Goal: Answer question/provide support

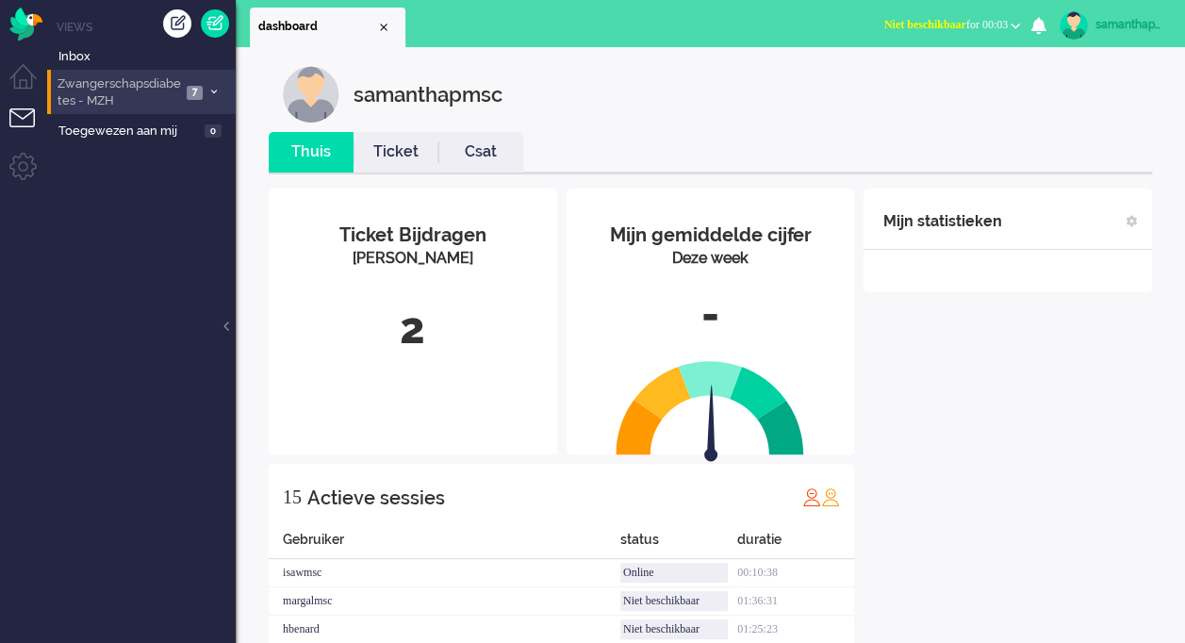
click at [192, 86] on span "7" at bounding box center [195, 93] width 16 height 14
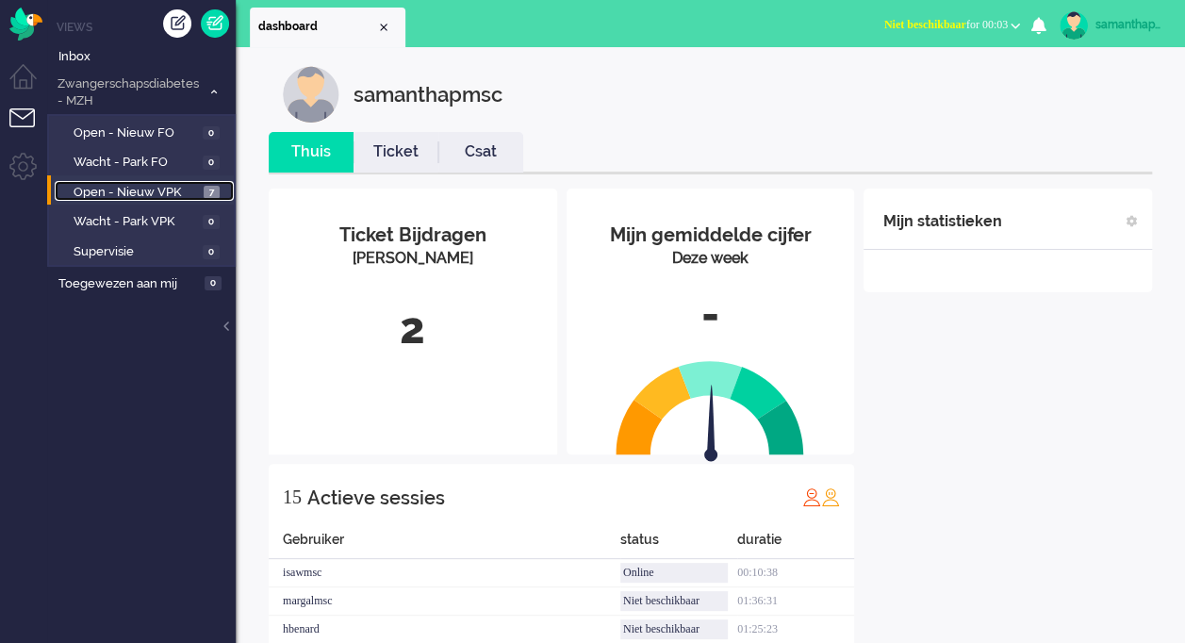
click at [187, 189] on span "Open - Nieuw VPK" at bounding box center [136, 193] width 125 height 18
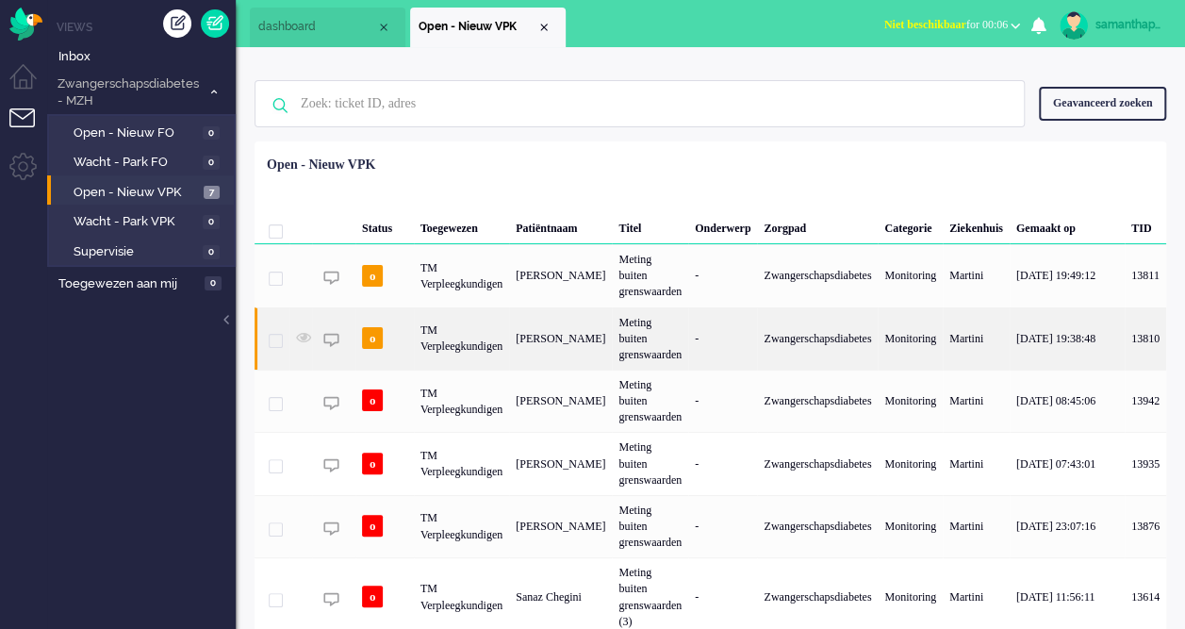
click at [529, 324] on div "[PERSON_NAME]" at bounding box center [560, 338] width 103 height 62
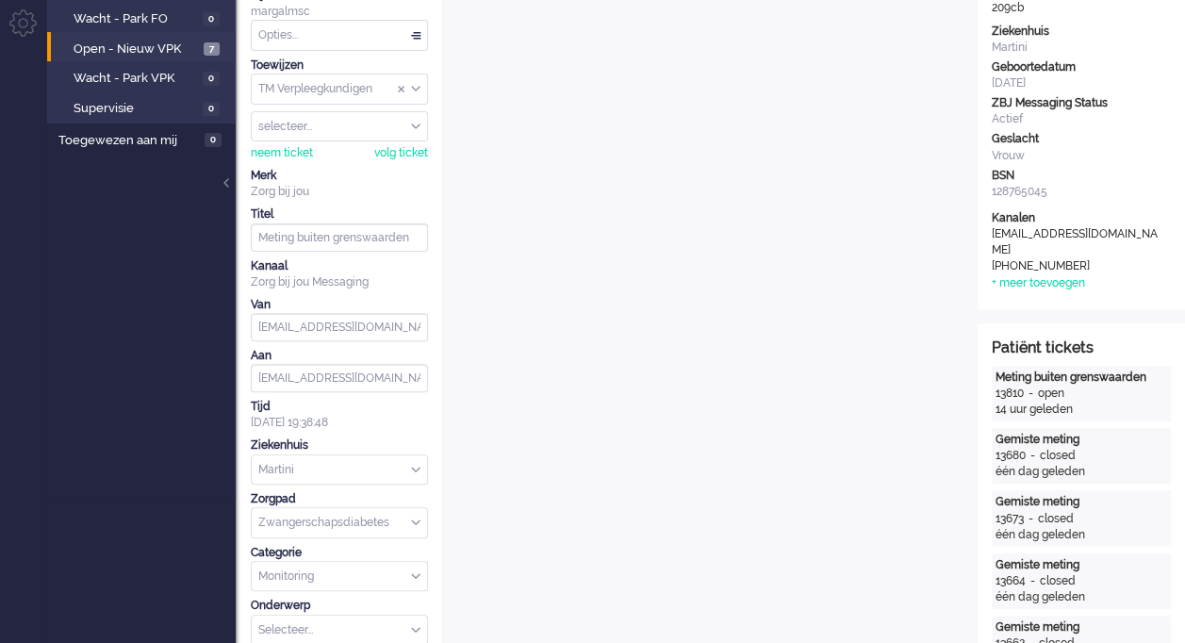
scroll to position [55, 0]
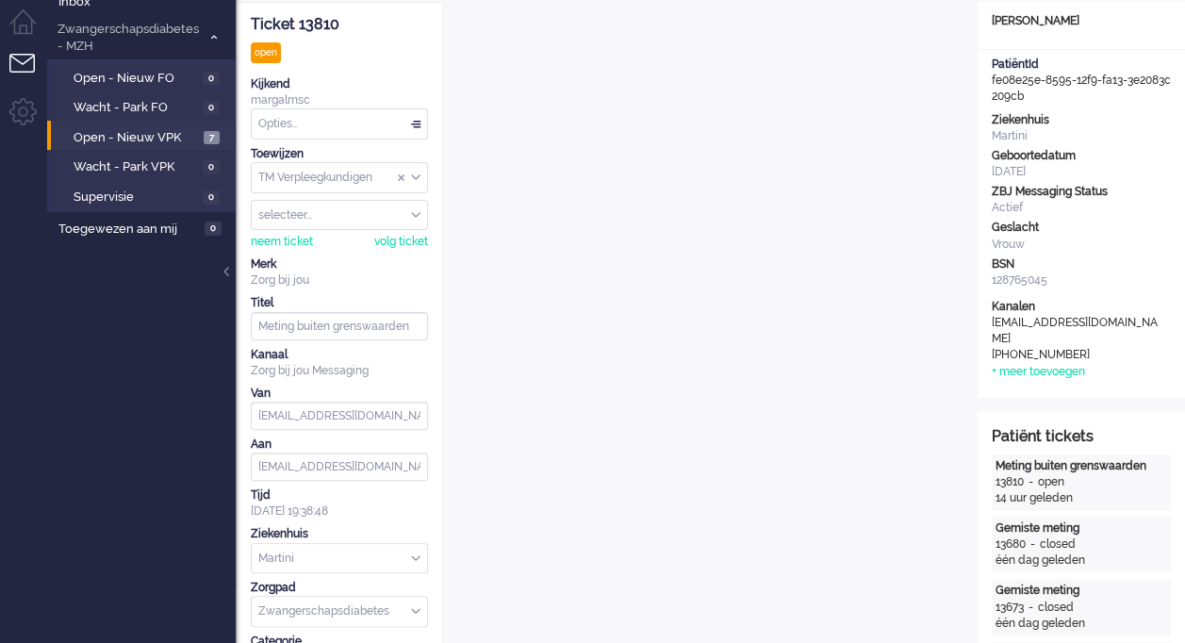
click at [419, 121] on div "Opties..." at bounding box center [339, 123] width 175 height 29
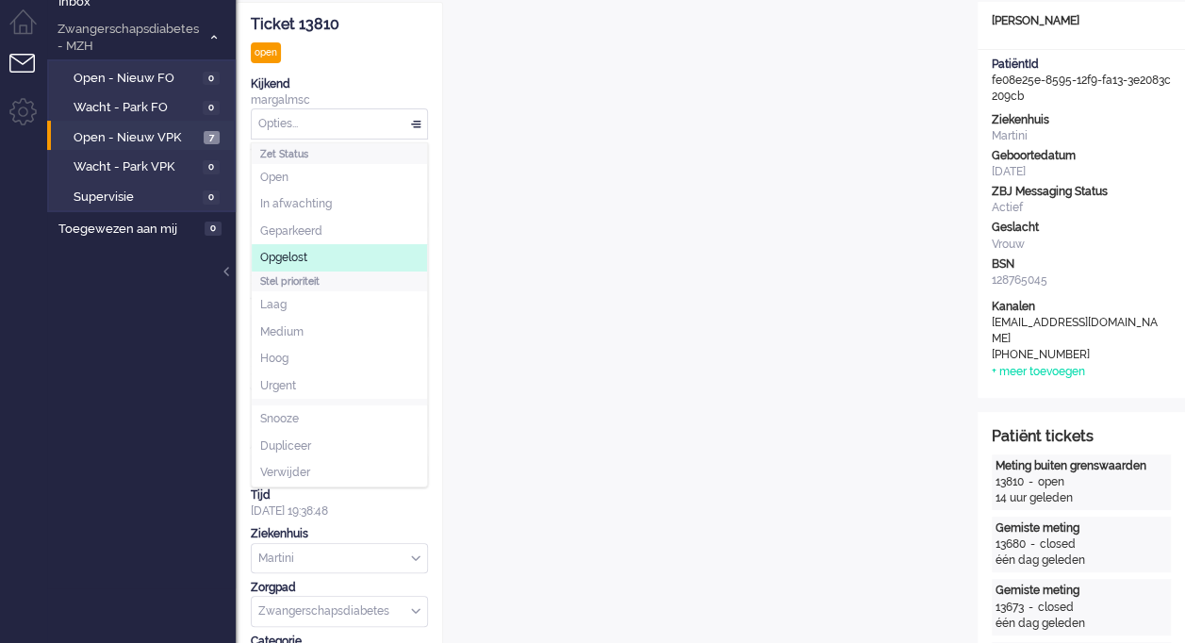
click at [319, 255] on li "Opgelost" at bounding box center [339, 257] width 175 height 27
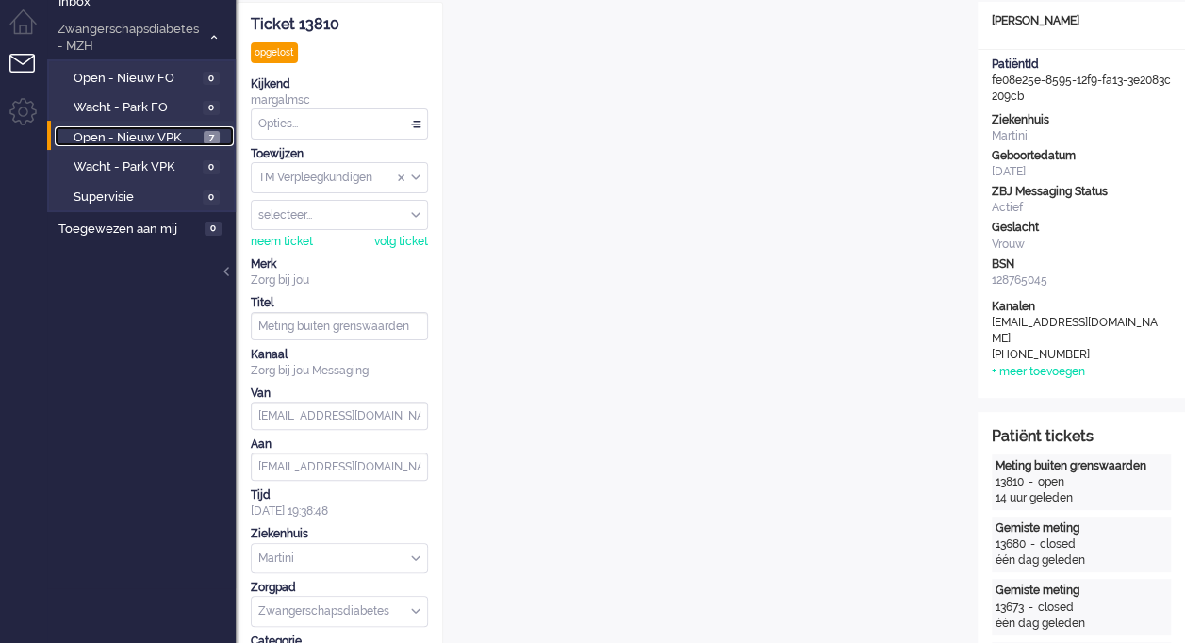
click at [166, 130] on span "Open - Nieuw VPK" at bounding box center [136, 138] width 125 height 18
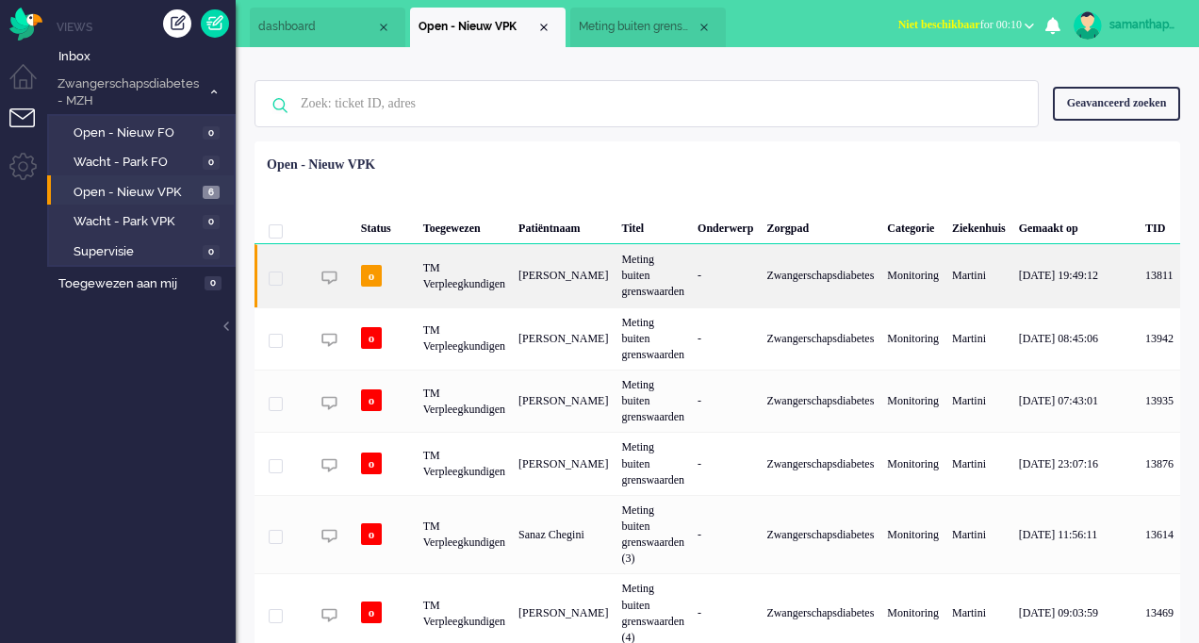
click at [456, 272] on div "TM Verpleegkundigen" at bounding box center [464, 275] width 95 height 62
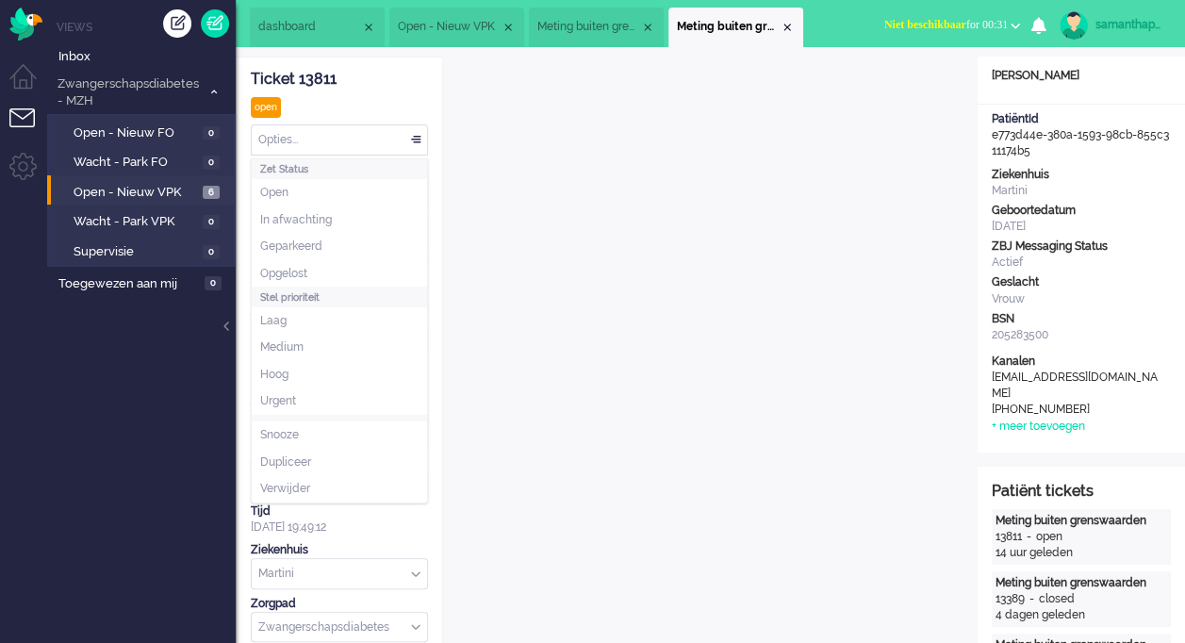
click at [423, 140] on div "Opties..." at bounding box center [339, 139] width 175 height 29
click at [298, 273] on span "Opgelost" at bounding box center [283, 274] width 47 height 16
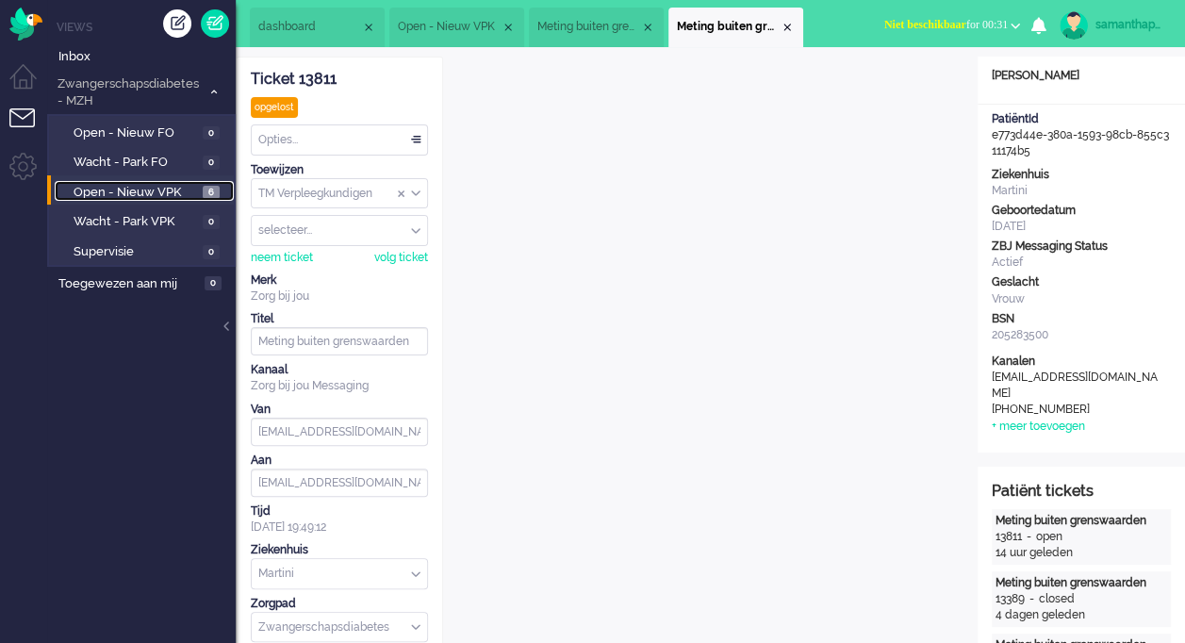
click at [143, 191] on span "Open - Nieuw VPK" at bounding box center [136, 193] width 124 height 18
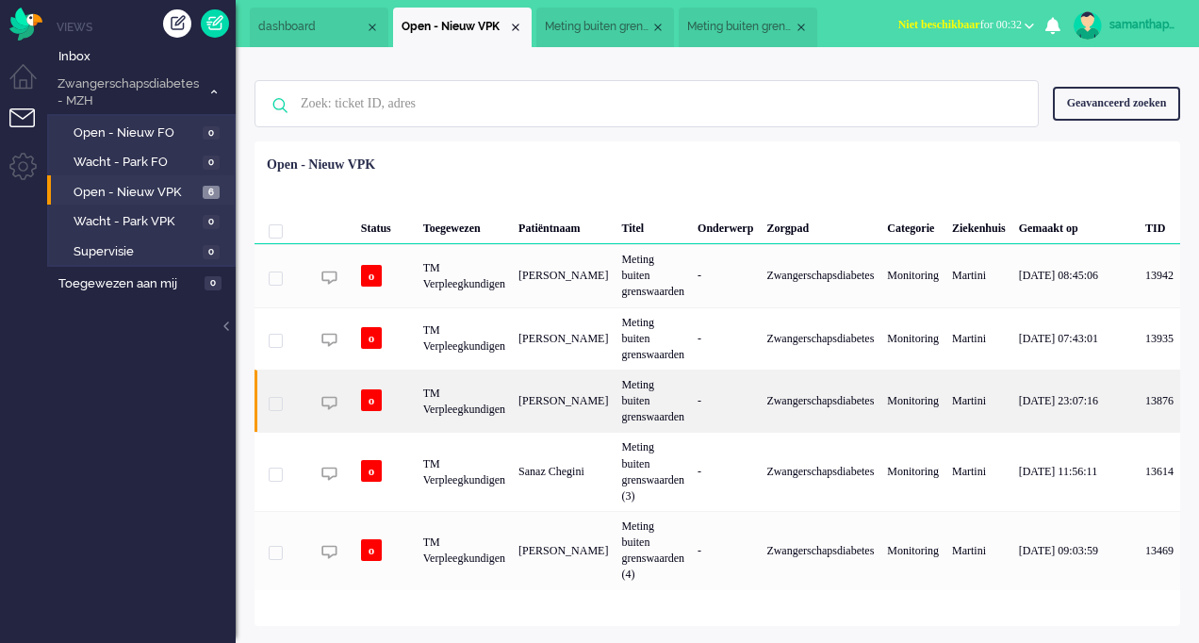
click at [534, 371] on div "[PERSON_NAME]" at bounding box center [563, 401] width 103 height 62
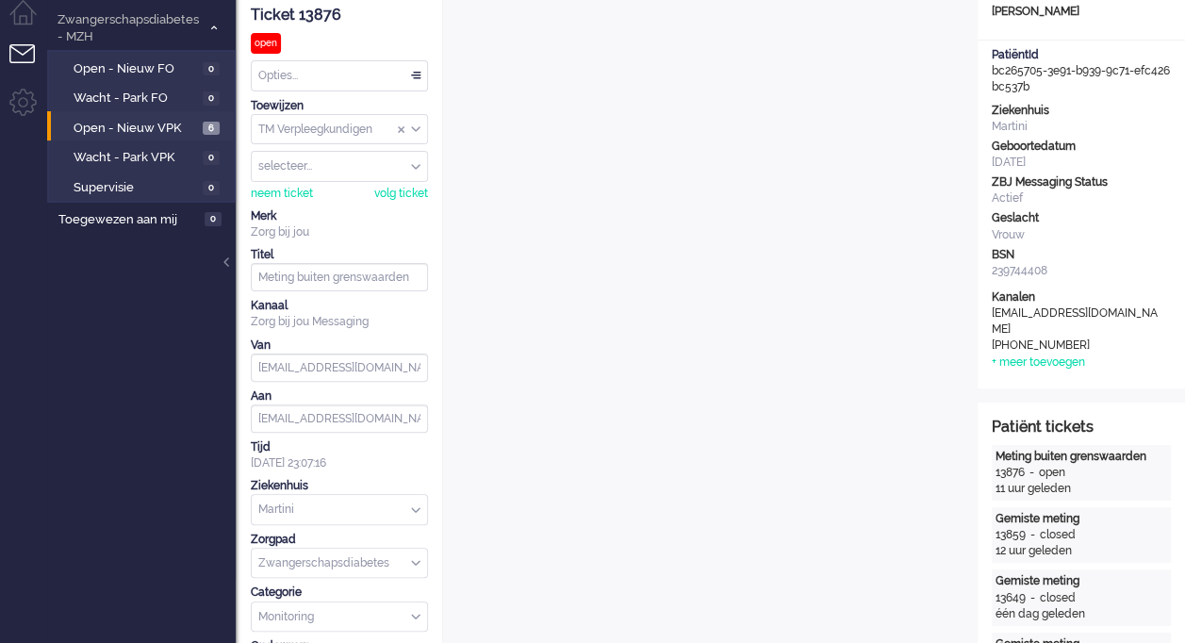
scroll to position [54, 0]
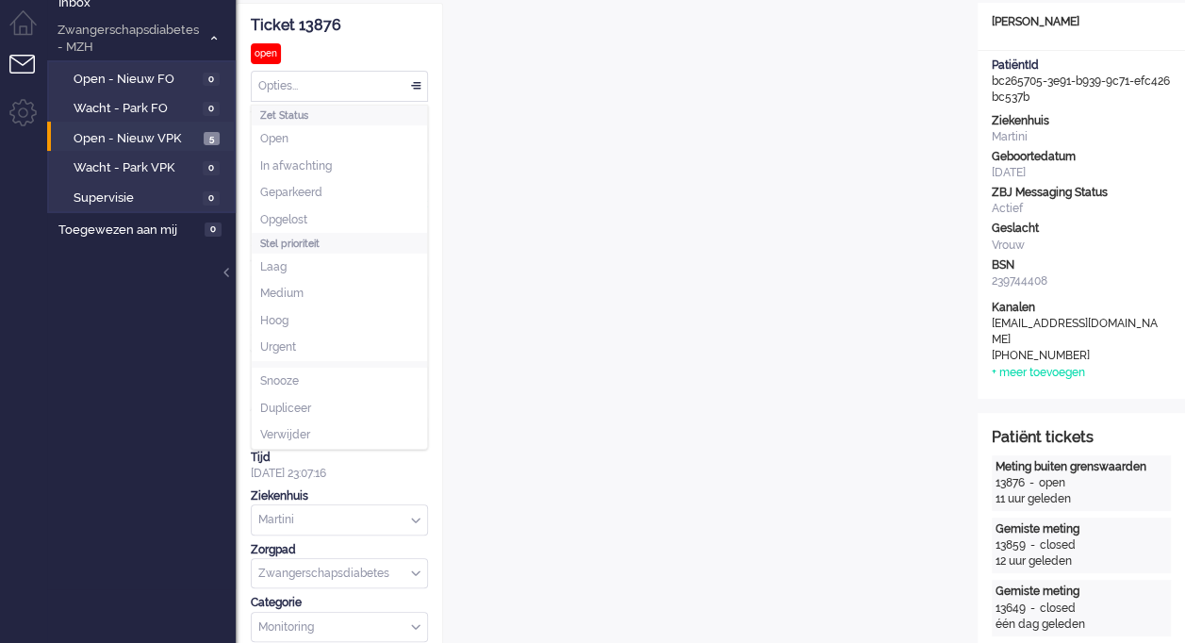
click at [424, 85] on div "Opties..." at bounding box center [339, 86] width 175 height 29
click at [321, 213] on li "Opgelost" at bounding box center [339, 219] width 175 height 27
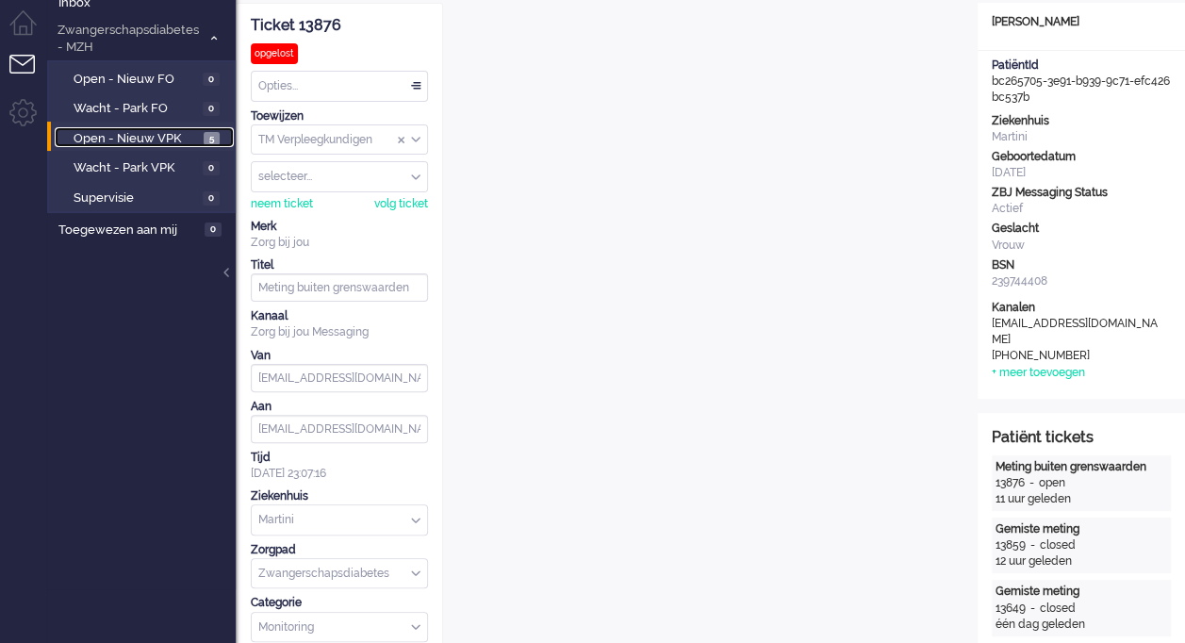
click at [160, 135] on span "Open - Nieuw VPK" at bounding box center [136, 139] width 125 height 18
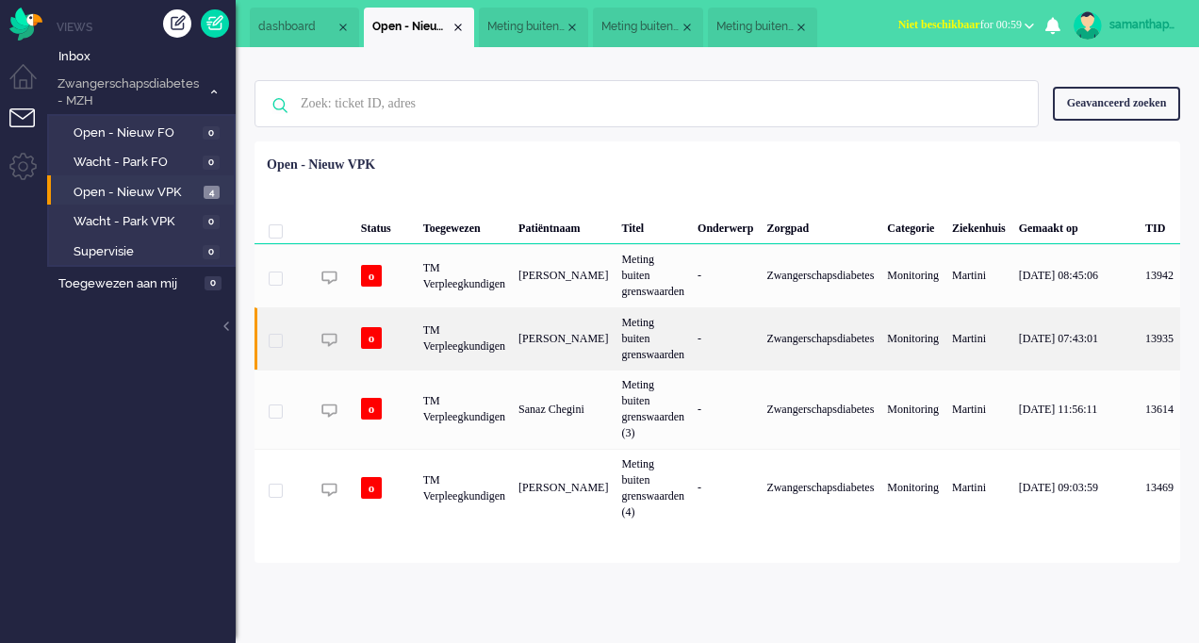
click at [545, 332] on div "[PERSON_NAME]" at bounding box center [563, 338] width 103 height 62
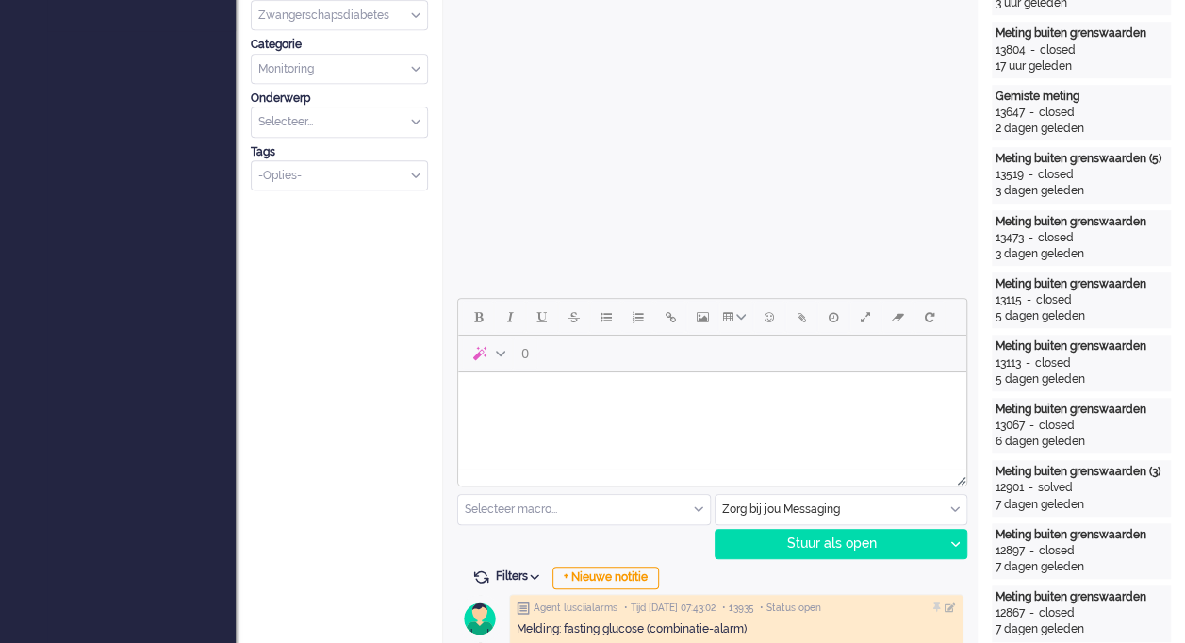
scroll to position [796, 0]
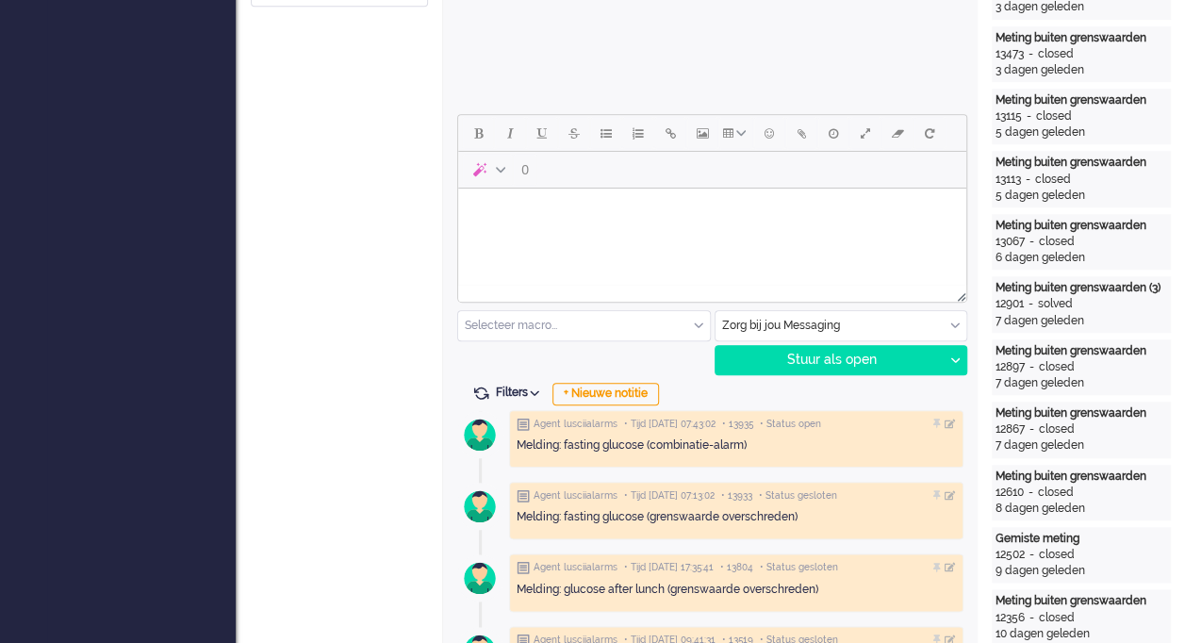
click at [744, 237] on html at bounding box center [712, 213] width 508 height 48
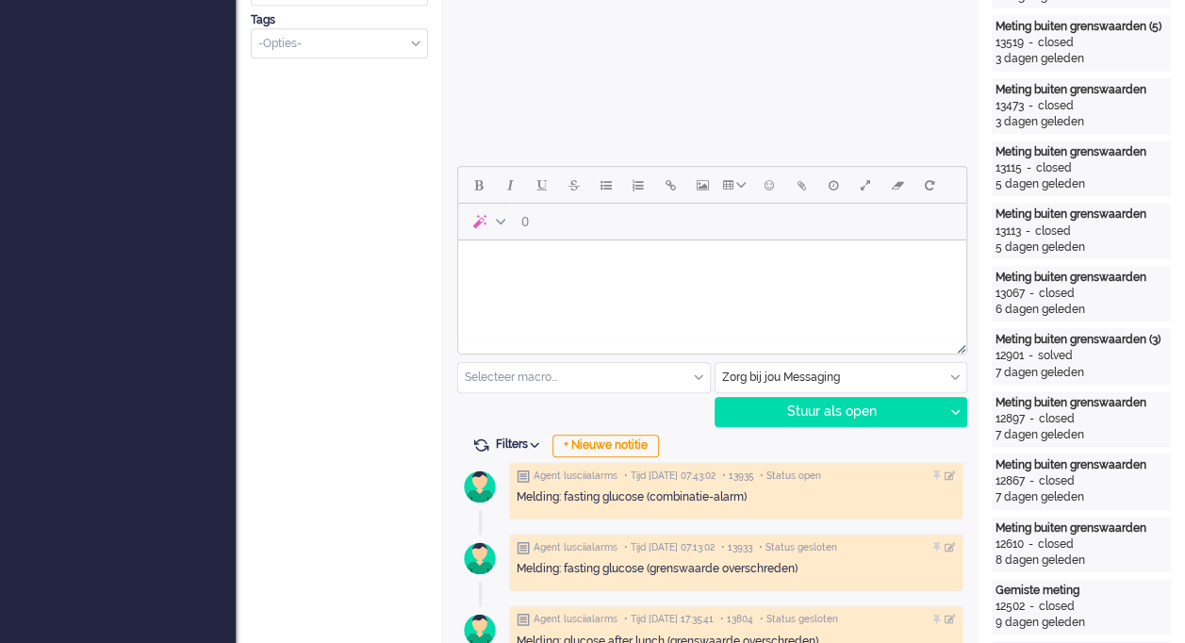
scroll to position [739, 0]
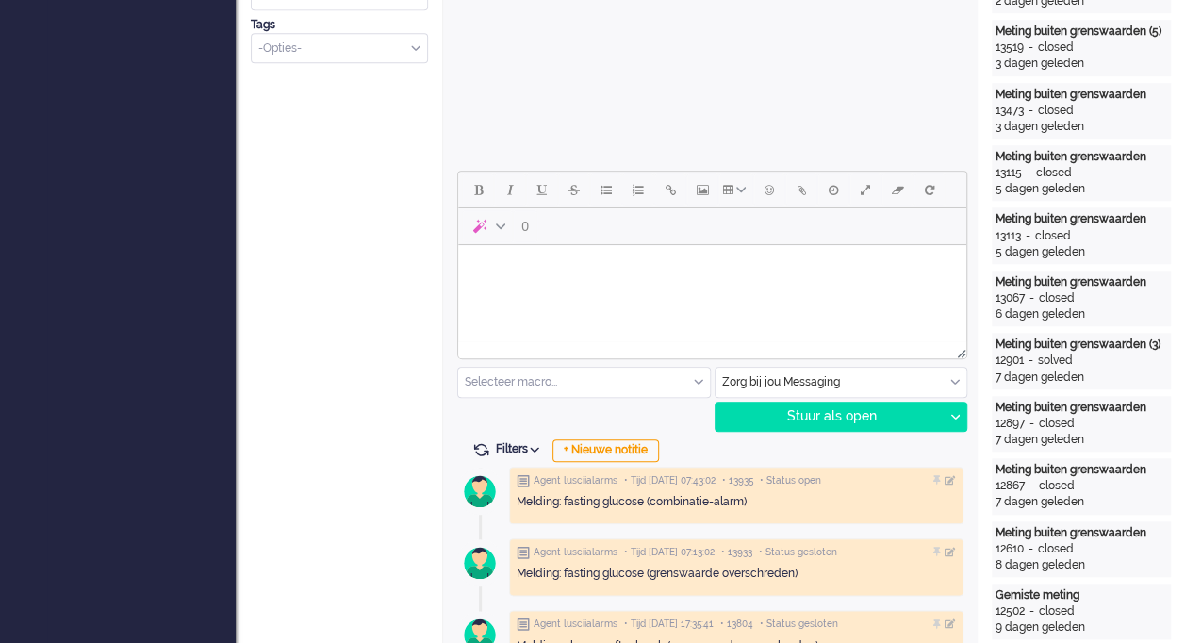
click at [625, 293] on html at bounding box center [712, 269] width 508 height 48
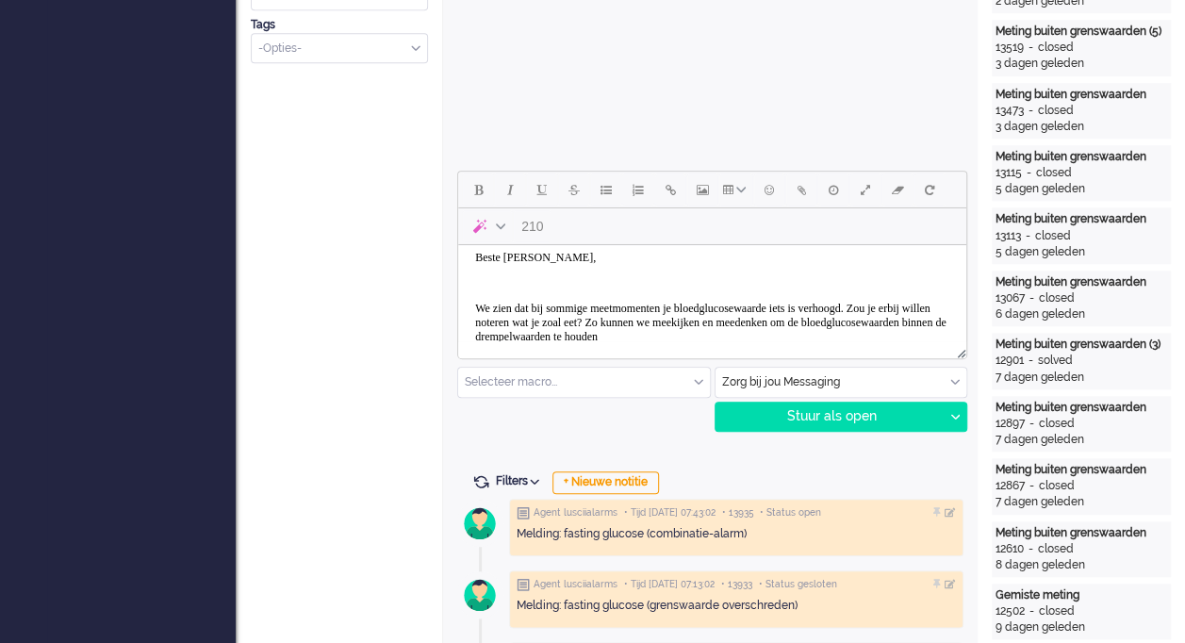
scroll to position [37, 0]
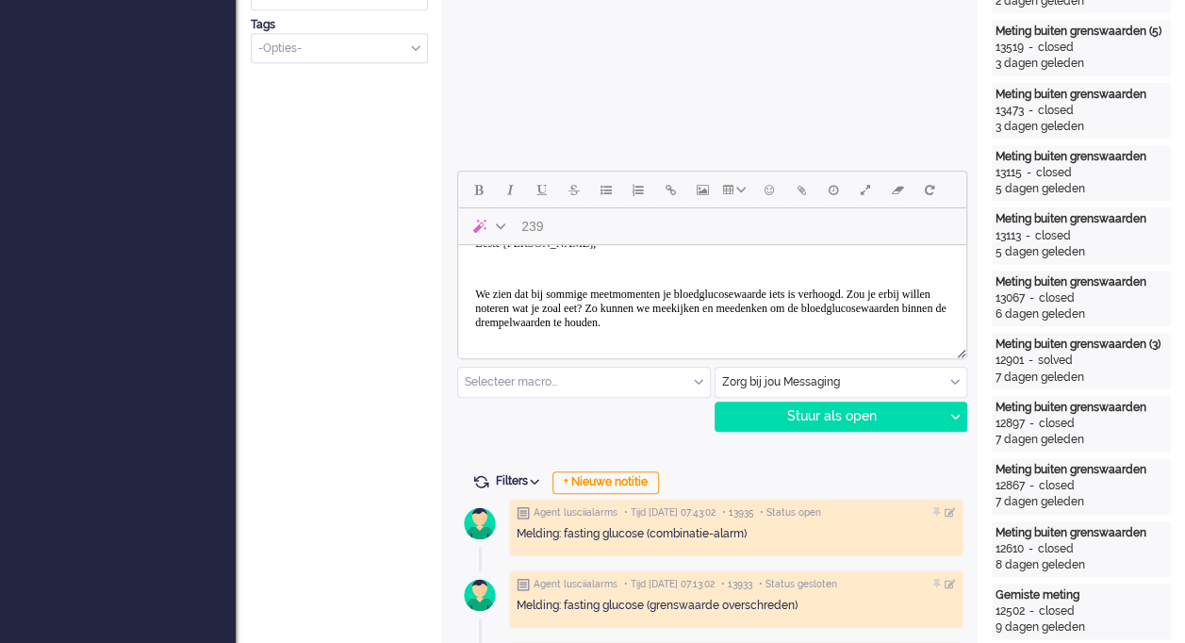
click at [880, 294] on p "We zien dat bij sommige meetmomenten je bloedglucosewaarde iets is verhoogd. Zo…" at bounding box center [712, 309] width 474 height 42
click at [776, 308] on p "We zien dat bij sommige meetmomenten je bloedglucosewaarde iets zijn verhoogd. …" at bounding box center [712, 309] width 474 height 42
click at [739, 330] on p "We zien dat bij sommige meetmomenten je bloedglucosewaarde iets zijn verhoogd. …" at bounding box center [712, 309] width 474 height 42
click at [908, 304] on p "We zien dat bij sommige meetmomenten je bloedglucosewaarde iets zijn verhoogd. …" at bounding box center [712, 309] width 474 height 42
click at [667, 341] on div at bounding box center [712, 349] width 508 height 17
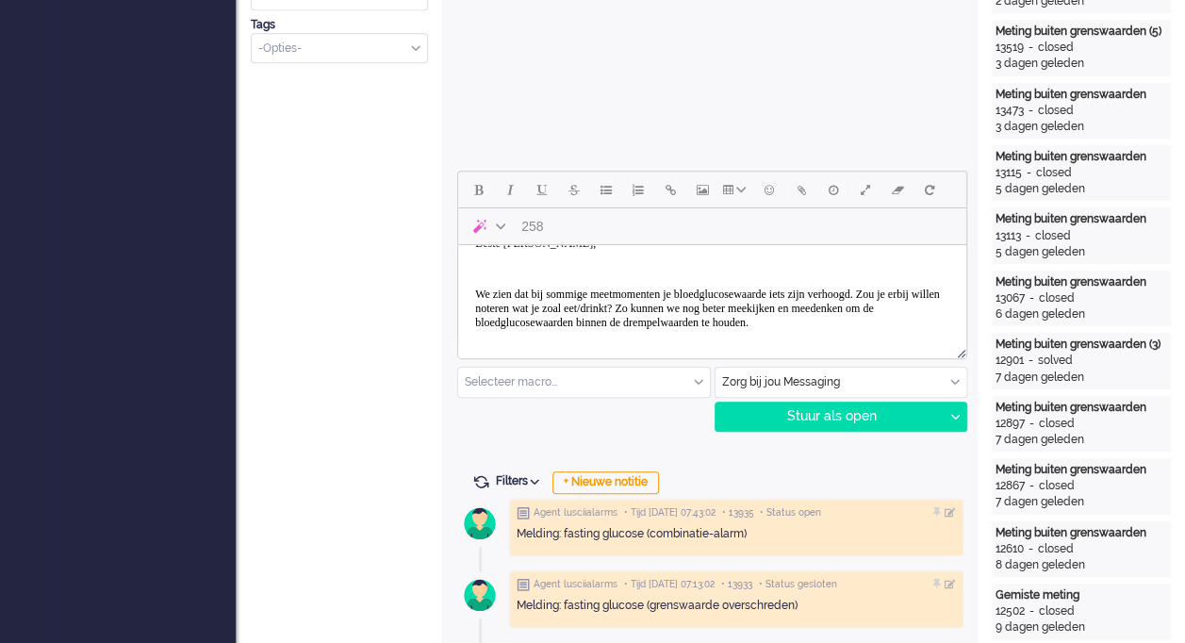
click at [663, 330] on p "We zien dat bij sommige meetmomenten je bloedglucosewaarde iets zijn verhoogd. …" at bounding box center [712, 309] width 474 height 42
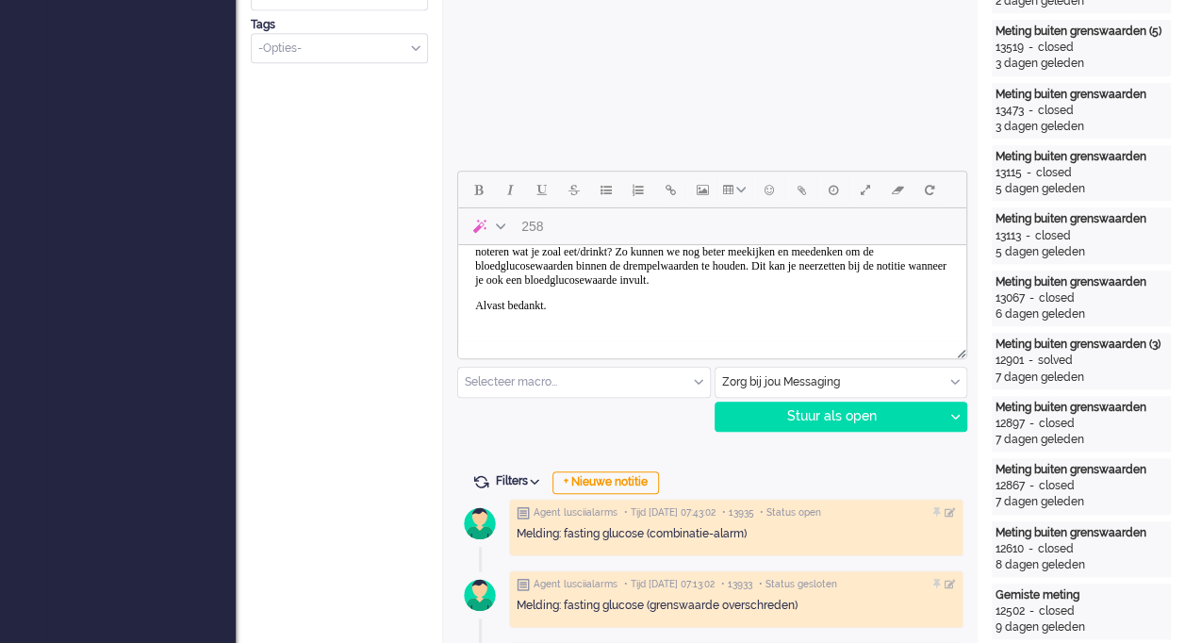
scroll to position [126, 0]
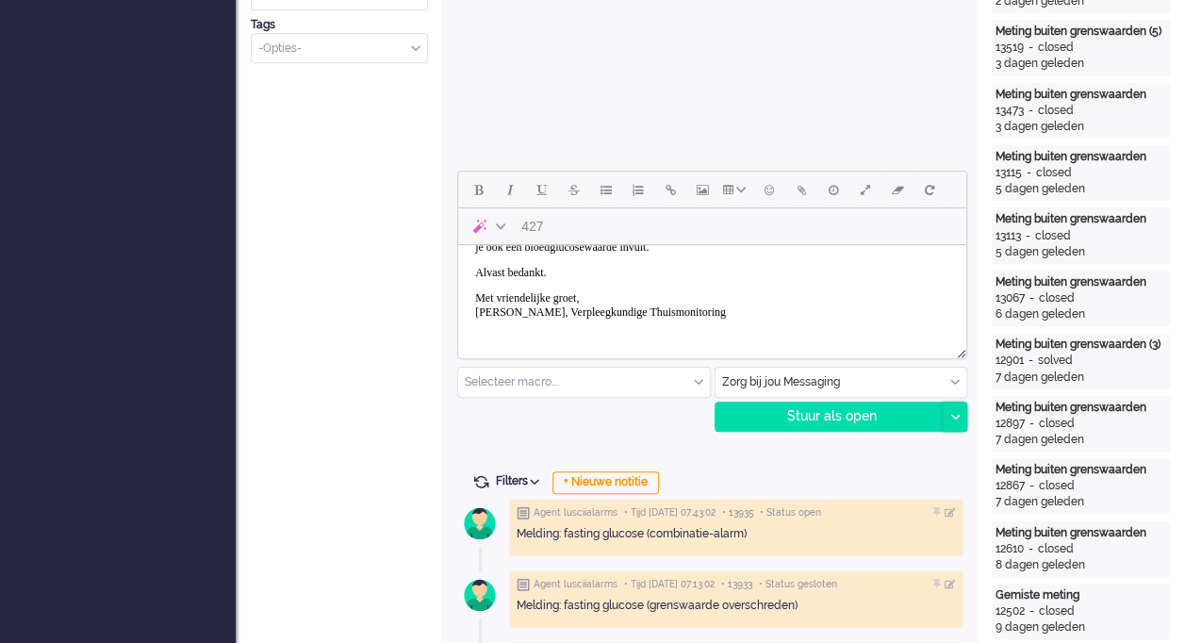
click at [956, 414] on icon at bounding box center [954, 417] width 9 height 6
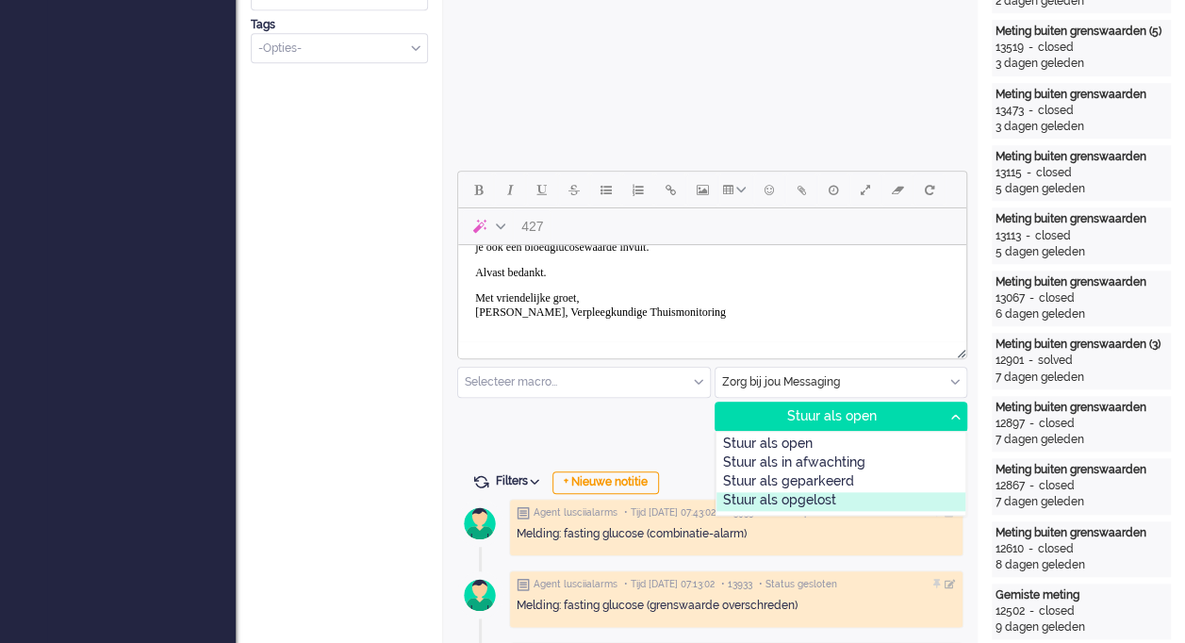
click at [821, 497] on div "Stuur als opgelost" at bounding box center [841, 501] width 250 height 19
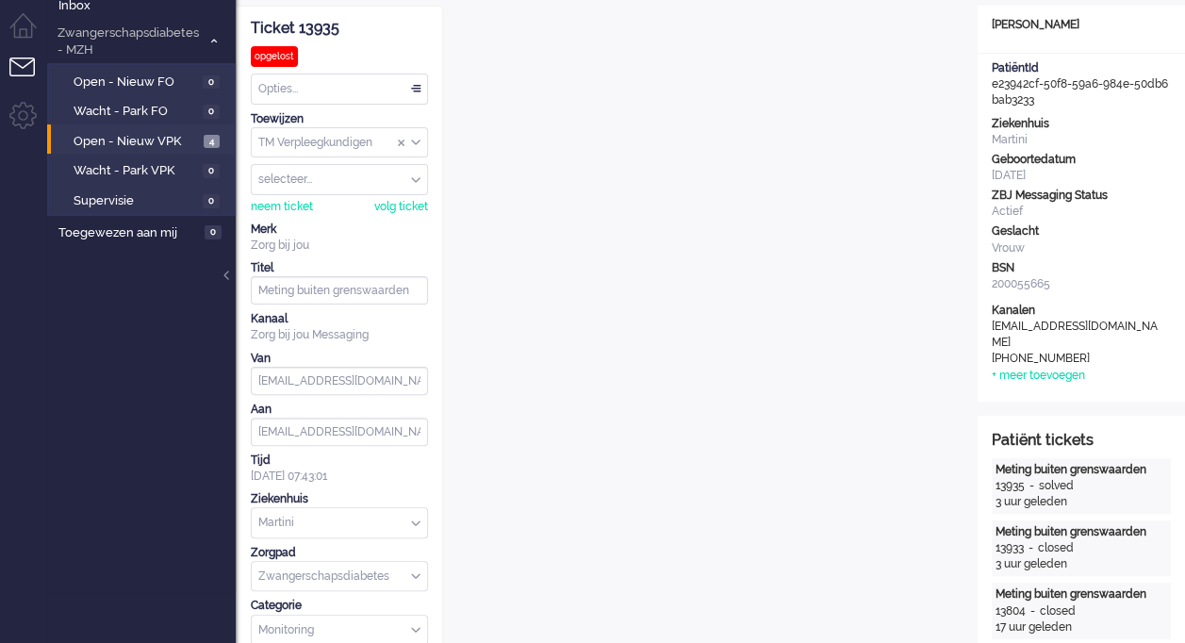
scroll to position [41, 0]
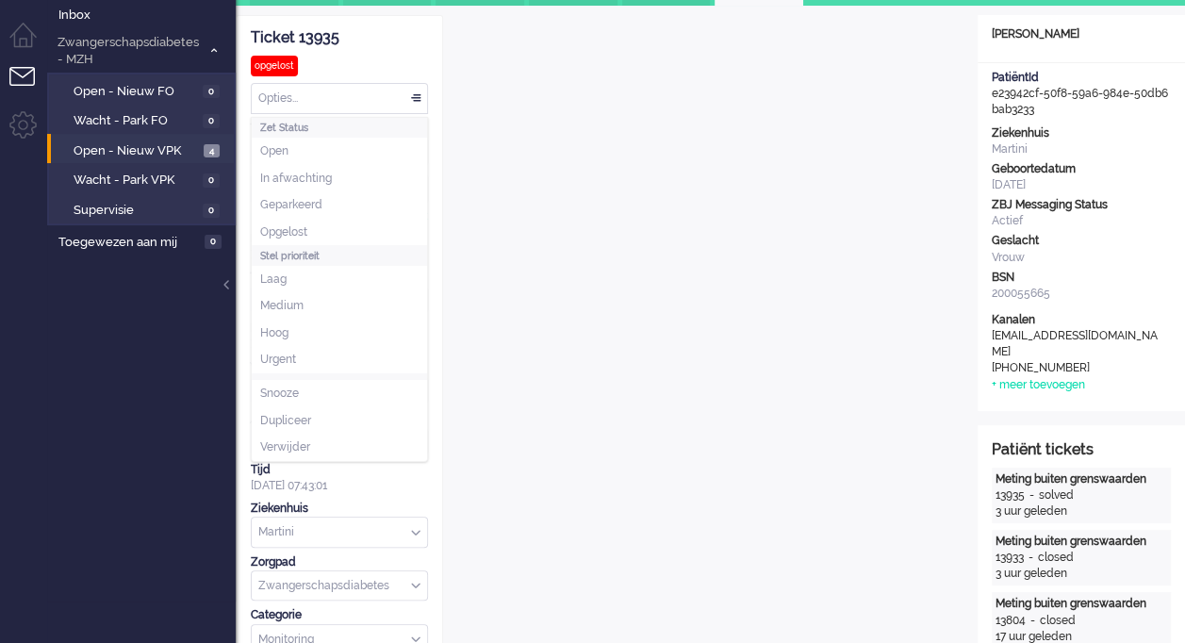
click at [407, 99] on div "Opties..." at bounding box center [339, 98] width 175 height 29
click at [314, 228] on li "Opgelost" at bounding box center [339, 232] width 175 height 27
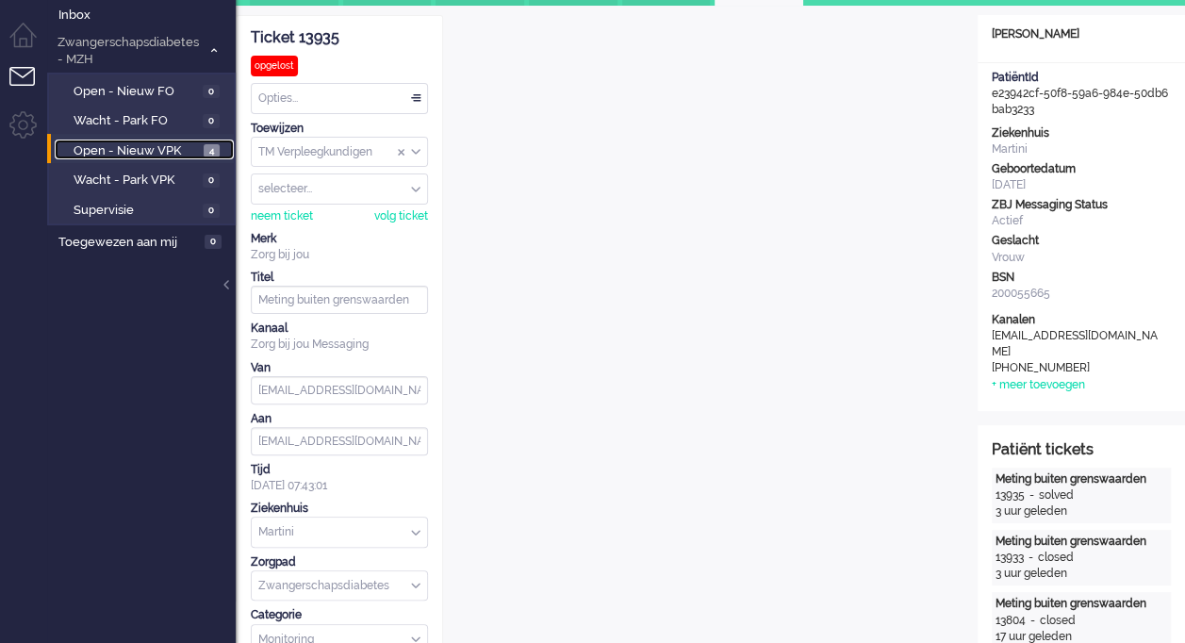
click at [163, 151] on span "Open - Nieuw VPK" at bounding box center [136, 151] width 125 height 18
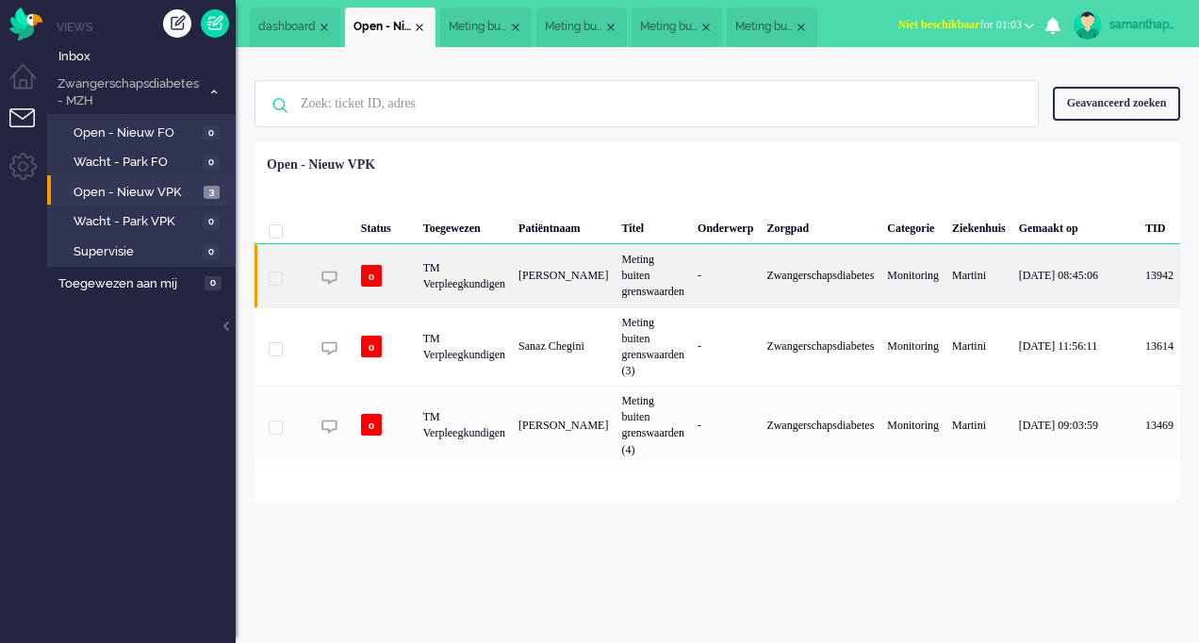
click at [559, 285] on div "[PERSON_NAME]" at bounding box center [563, 275] width 103 height 62
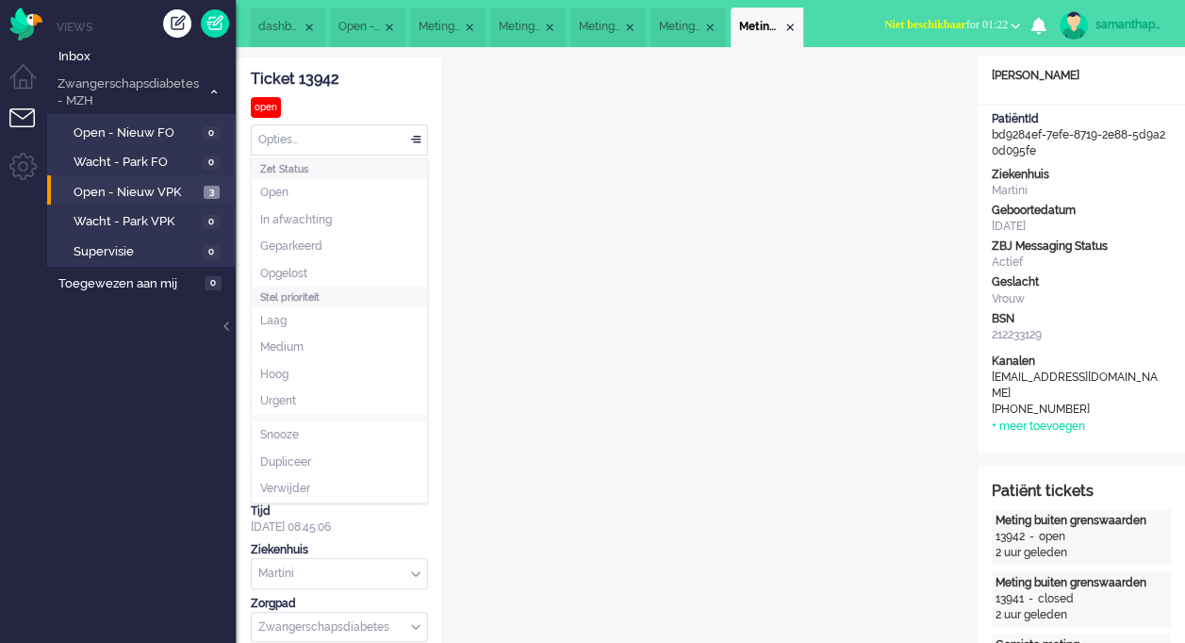
click at [414, 141] on div "Opties..." at bounding box center [339, 139] width 175 height 29
click at [317, 275] on li "Opgelost" at bounding box center [339, 273] width 175 height 27
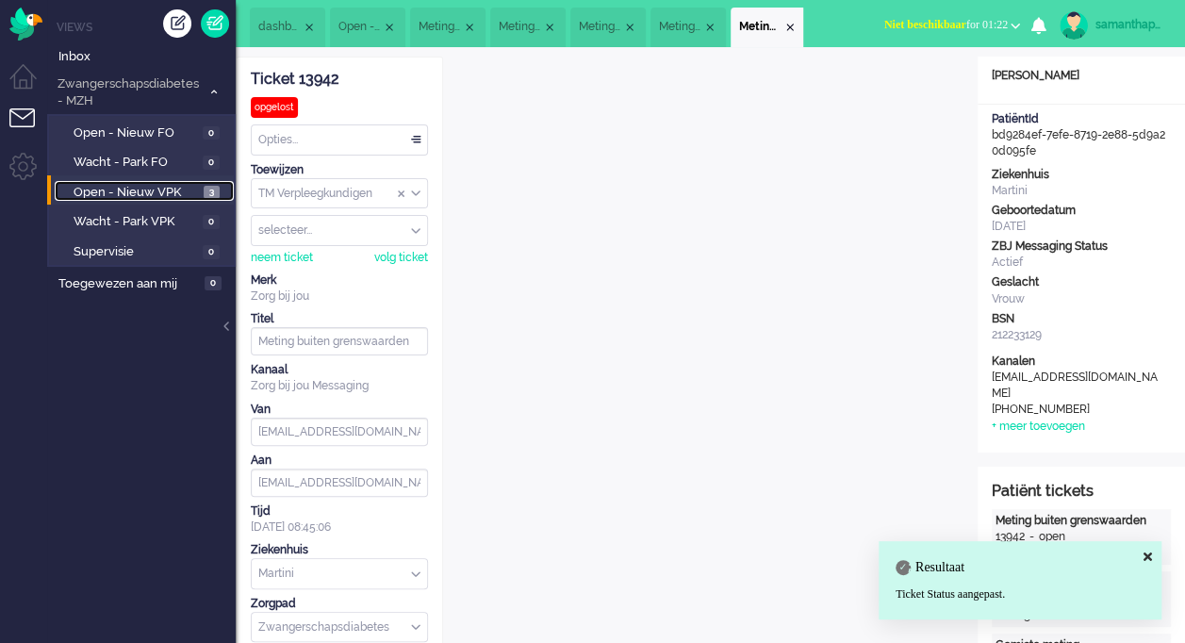
click at [166, 197] on span "Open - Nieuw VPK" at bounding box center [136, 193] width 125 height 18
